Goal: Task Accomplishment & Management: Manage account settings

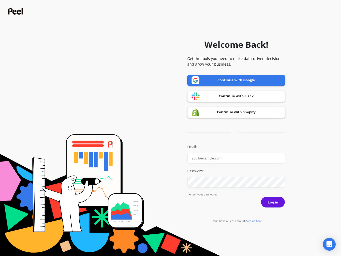
click at [330, 244] on icon "Open Intercom Messenger" at bounding box center [330, 244] width 6 height 6
